Goal: Information Seeking & Learning: Learn about a topic

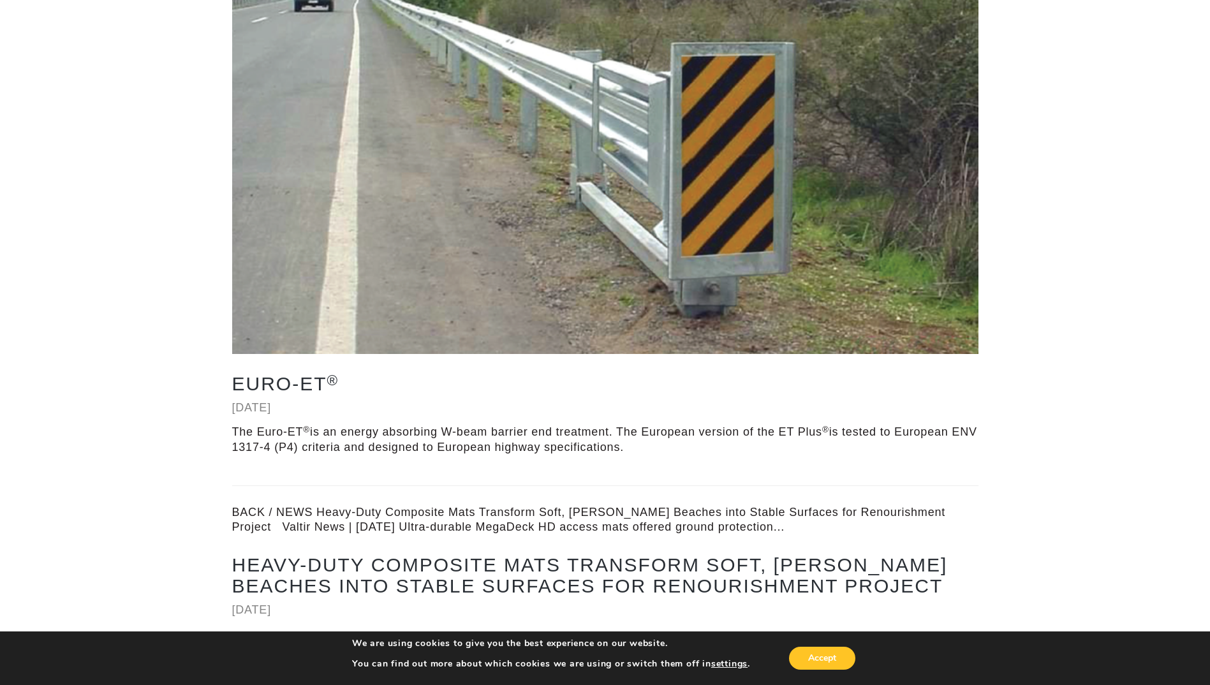
scroll to position [255, 0]
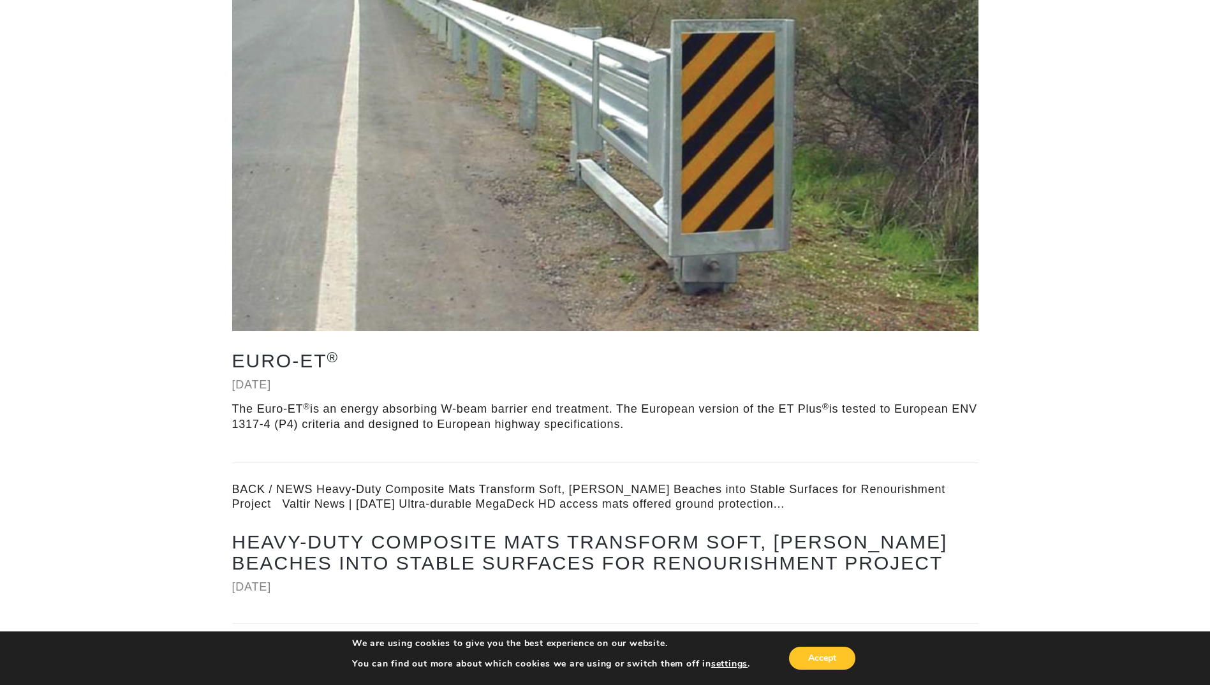
drag, startPoint x: 232, startPoint y: 406, endPoint x: 664, endPoint y: 428, distance: 432.3
click at [664, 428] on p "The Euro-ET ® is an energy absorbing W-beam barrier end treatment. The European…" at bounding box center [605, 417] width 746 height 30
copy p "The Euro-ET ® is an energy absorbing W-beam barrier end treatment. The European…"
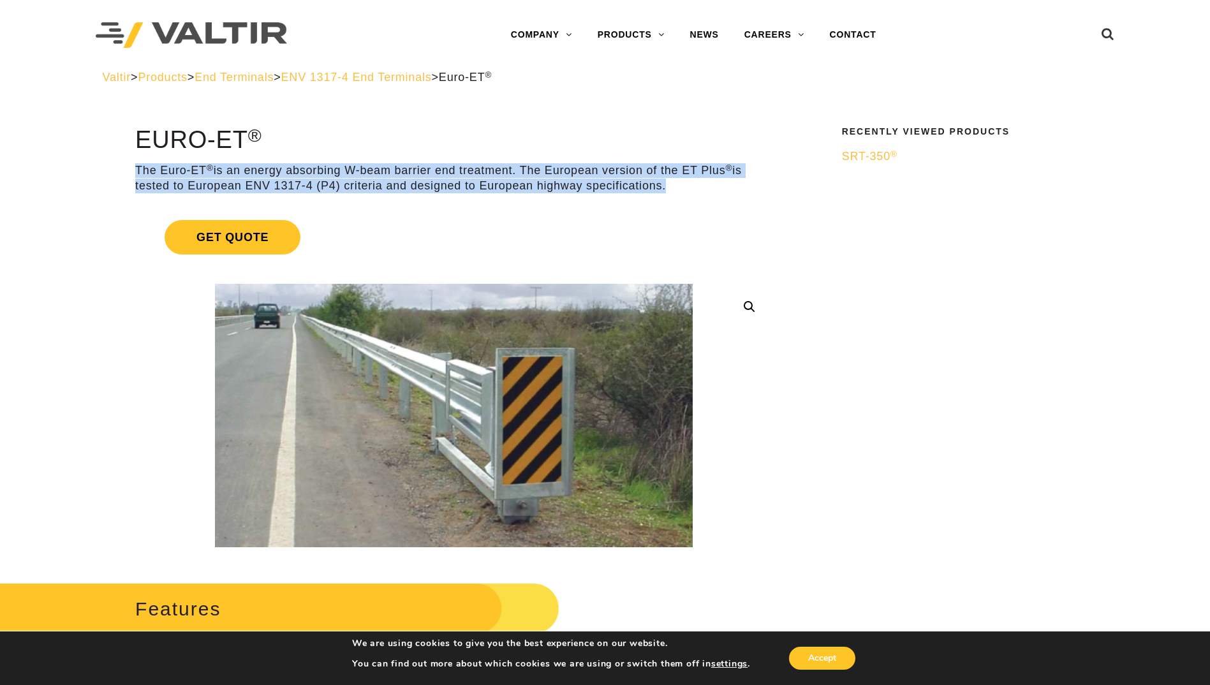
drag, startPoint x: 664, startPoint y: 186, endPoint x: 134, endPoint y: 170, distance: 530.3
drag, startPoint x: 134, startPoint y: 170, endPoint x: 200, endPoint y: 184, distance: 67.8
copy p "The Euro-ET ® is an energy absorbing W-beam barrier end treatment. The European…"
click at [151, 167] on p "The Euro-ET ® is an energy absorbing W-beam barrier end treatment. The European…" at bounding box center [453, 178] width 637 height 30
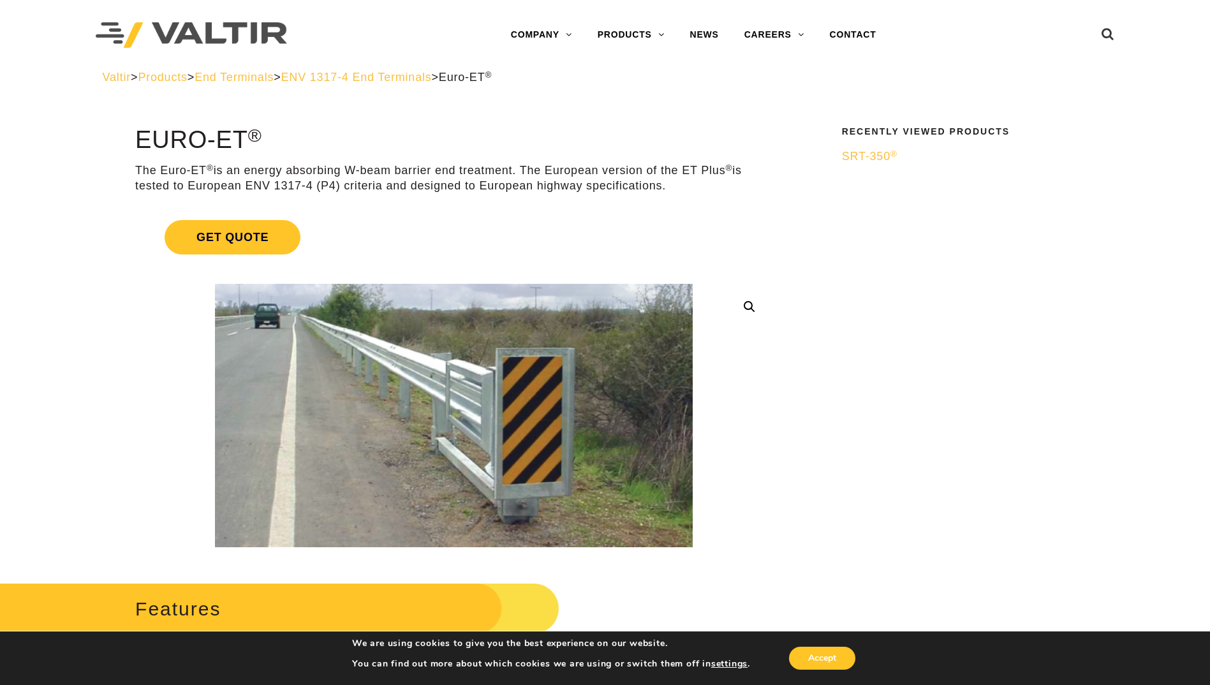
drag, startPoint x: 138, startPoint y: 168, endPoint x: 671, endPoint y: 192, distance: 533.7
click at [671, 192] on p "The Euro-ET ® is an energy absorbing W-beam barrier end treatment. The European…" at bounding box center [453, 178] width 637 height 30
copy p "The Euro-ET ® is an energy absorbing W-beam barrier end treatment. The European…"
